Goal: Navigation & Orientation: Find specific page/section

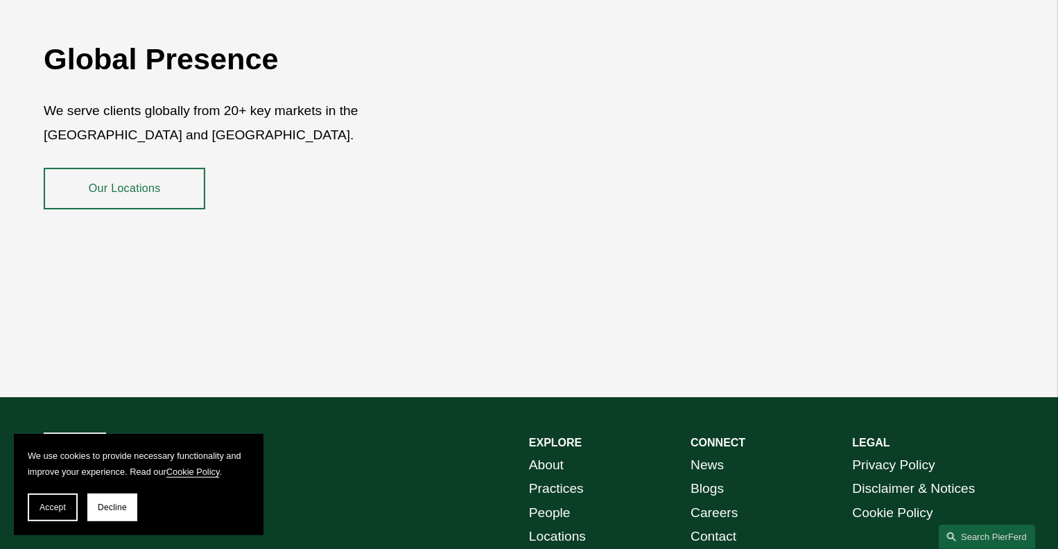
scroll to position [2496, 0]
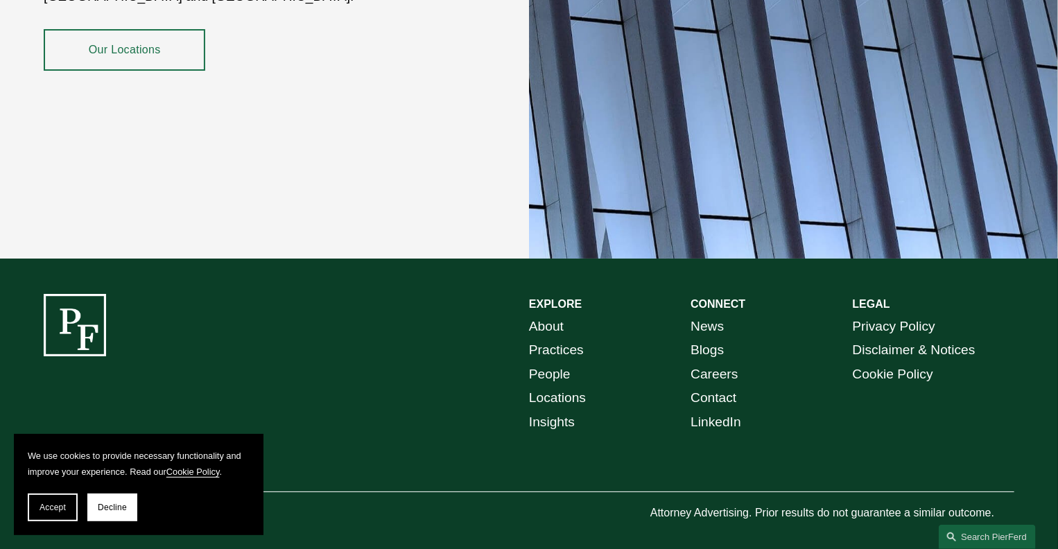
click at [534, 317] on link "About" at bounding box center [546, 327] width 35 height 24
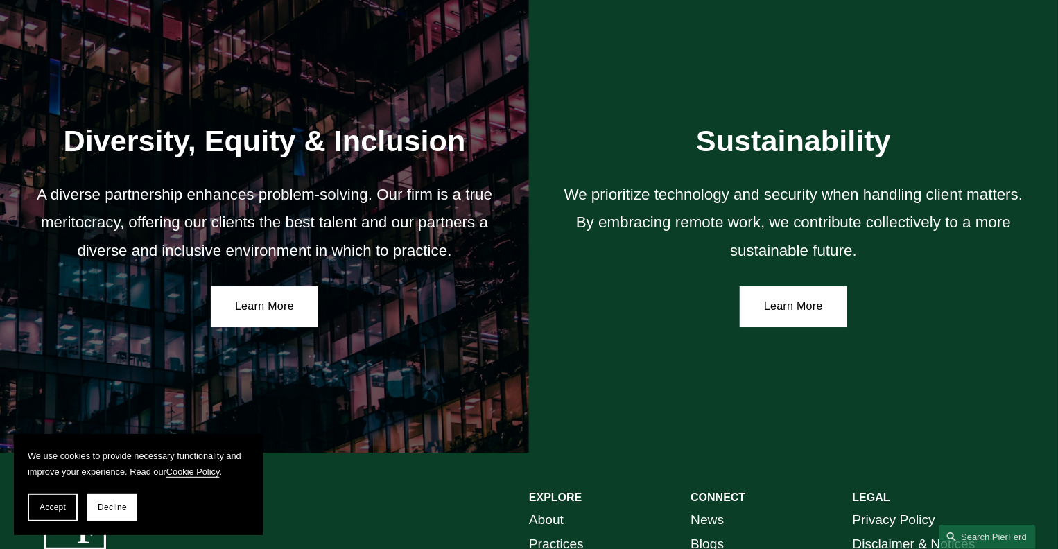
scroll to position [2500, 0]
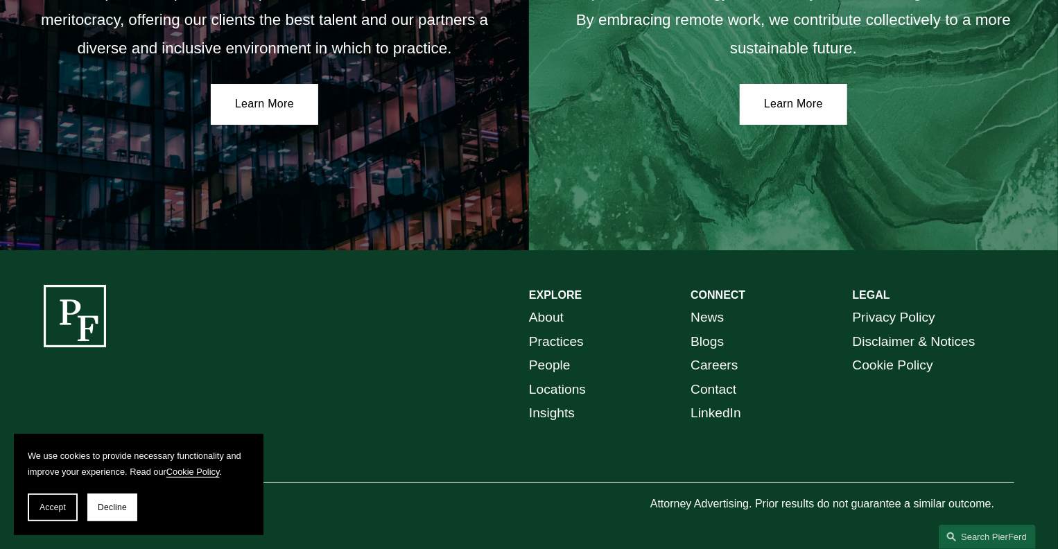
click at [557, 369] on link "People" at bounding box center [550, 366] width 42 height 24
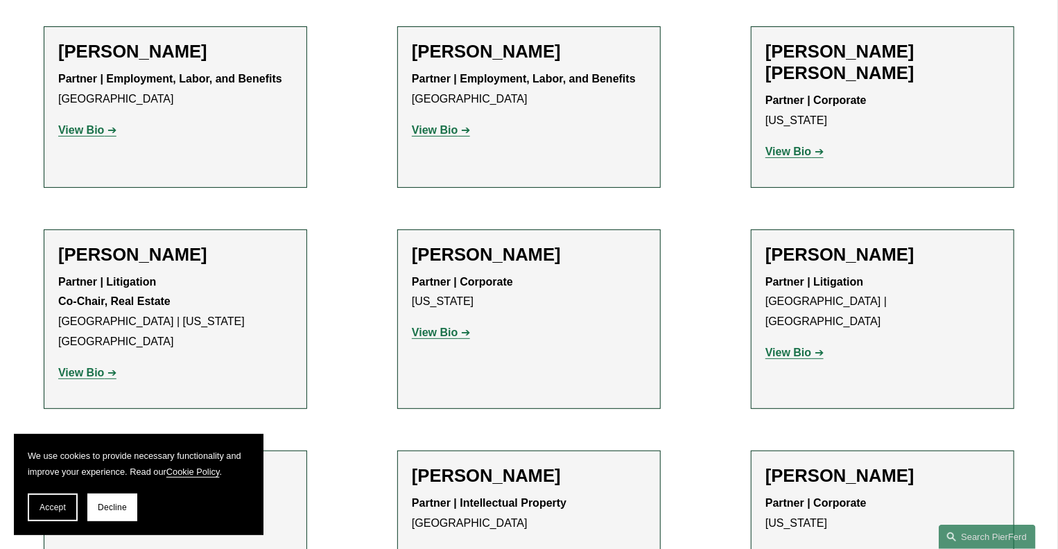
scroll to position [8042, 0]
